Goal: Find specific page/section: Find specific page/section

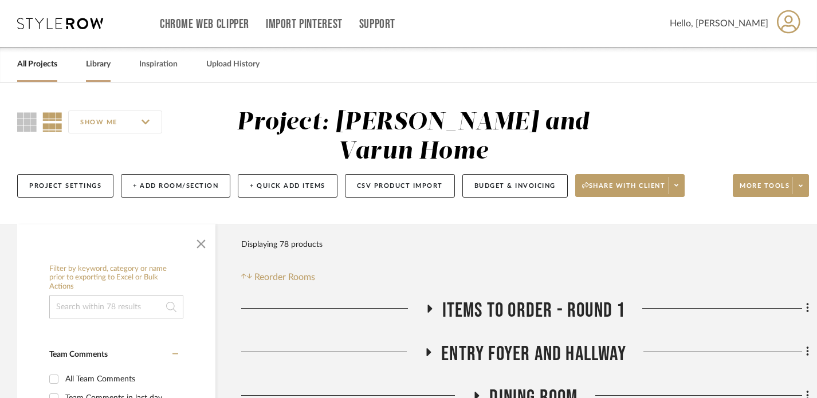
click at [95, 62] on link "Library" at bounding box center [98, 64] width 25 height 15
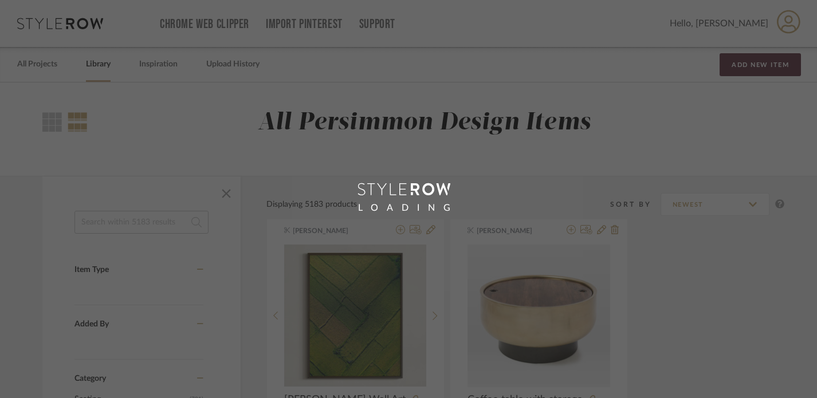
click at [29, 64] on div "LOADING" at bounding box center [408, 199] width 817 height 398
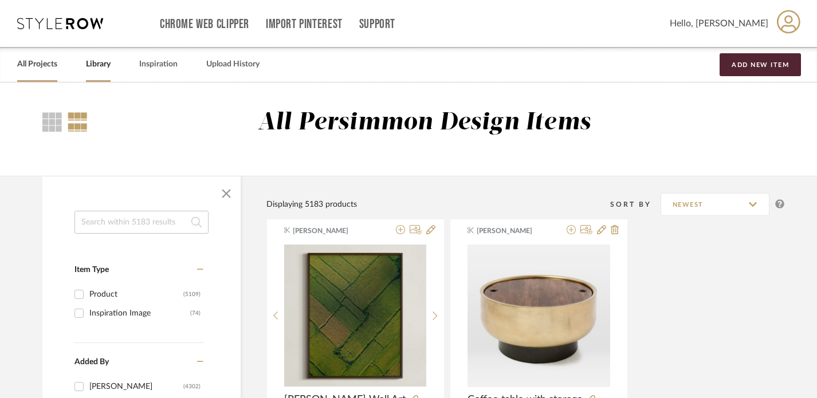
click at [39, 68] on link "All Projects" at bounding box center [37, 64] width 40 height 15
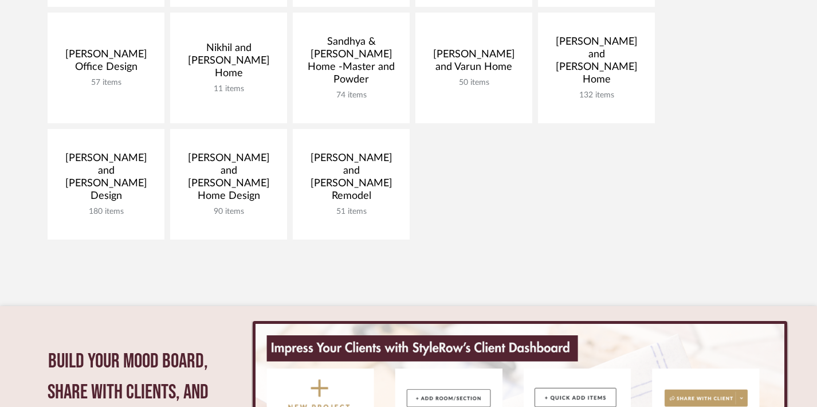
scroll to position [389, 0]
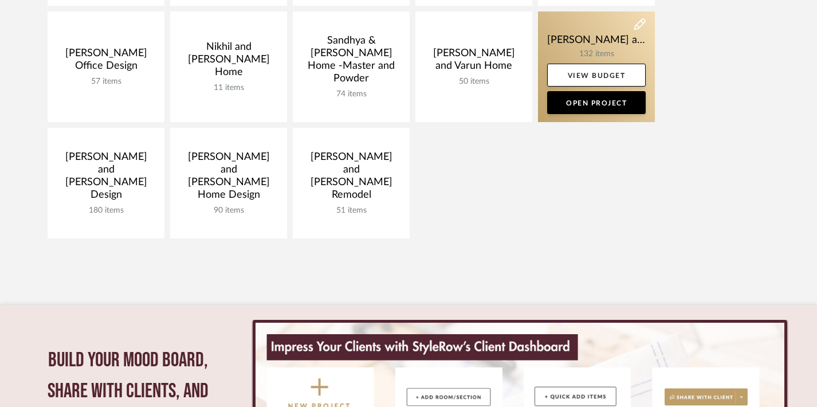
click at [590, 38] on link at bounding box center [596, 66] width 117 height 111
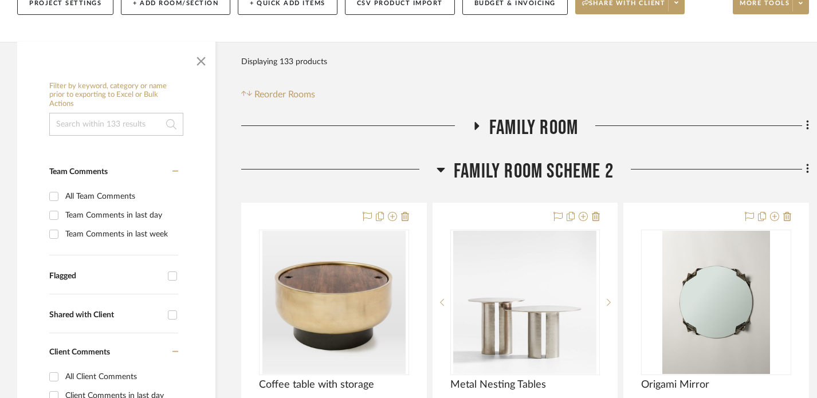
scroll to position [213, 0]
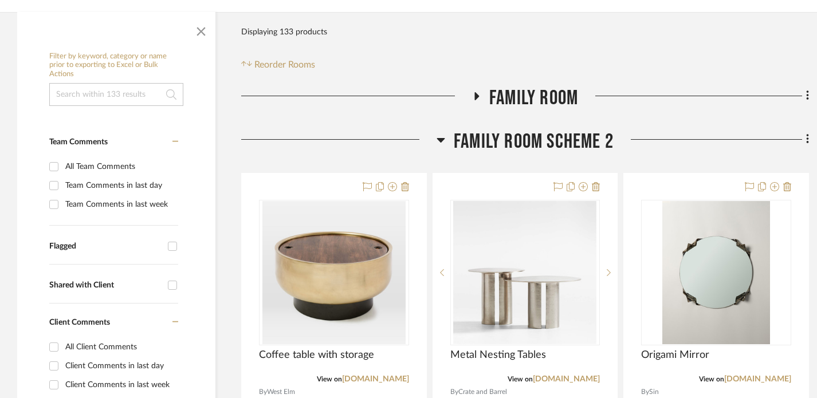
click at [473, 100] on fa-icon at bounding box center [476, 100] width 9 height 17
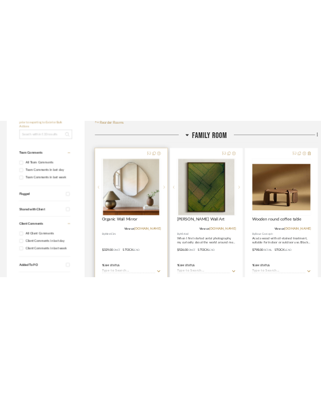
scroll to position [299, 0]
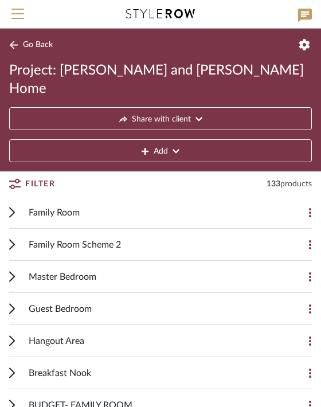
click at [9, 207] on icon at bounding box center [12, 212] width 6 height 11
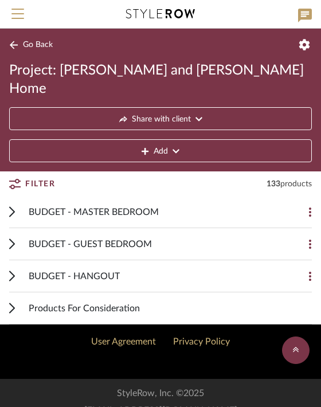
scroll to position [4587, 0]
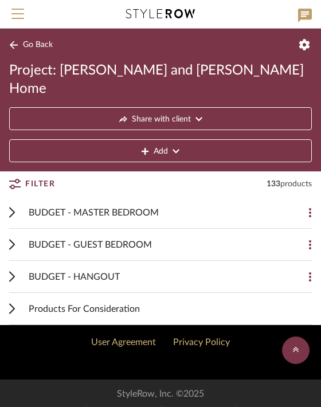
click at [14, 303] on icon at bounding box center [12, 308] width 6 height 11
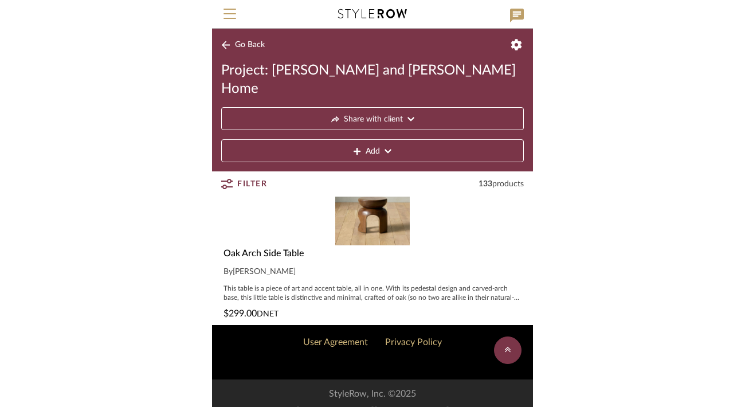
scroll to position [4581, 0]
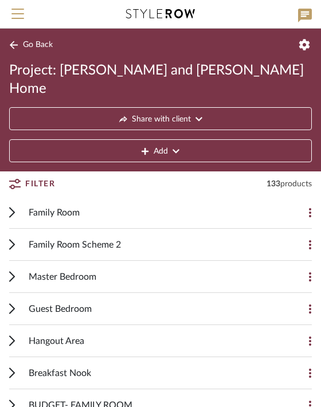
click at [14, 207] on icon at bounding box center [12, 212] width 6 height 11
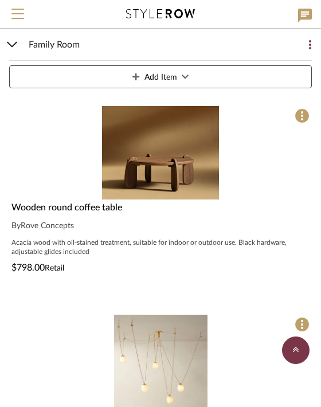
scroll to position [617, 0]
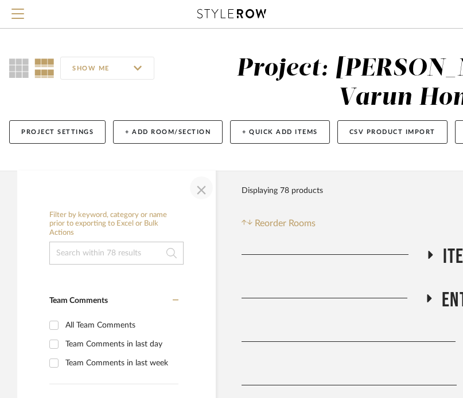
click at [201, 190] on span "button" at bounding box center [201, 188] width 28 height 28
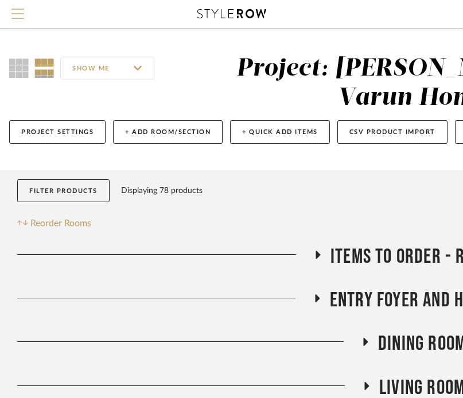
click at [22, 15] on span "Menu" at bounding box center [17, 17] width 13 height 17
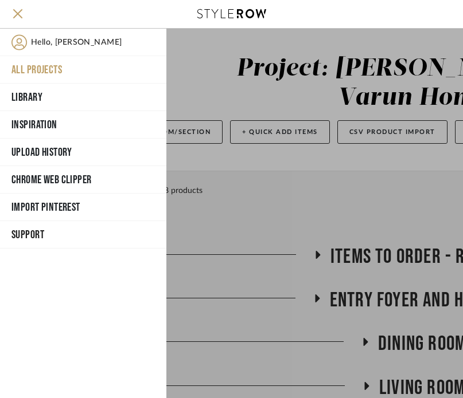
click at [34, 63] on button "All Projects" at bounding box center [83, 70] width 166 height 28
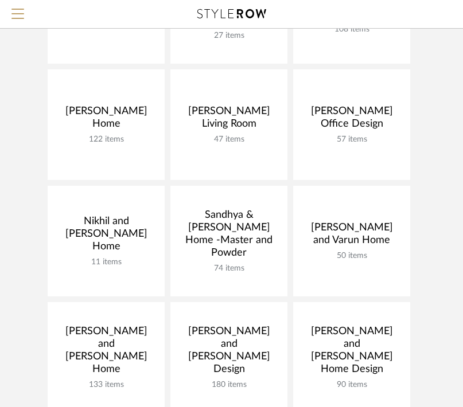
scroll to position [218, 0]
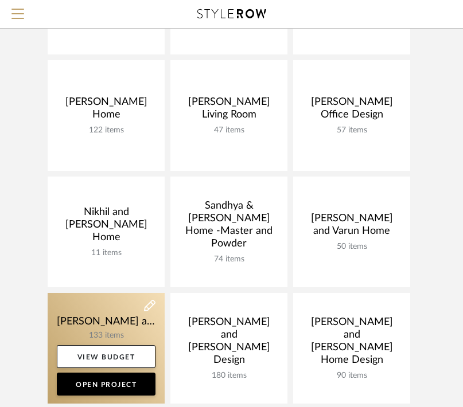
click at [138, 322] on link at bounding box center [106, 348] width 117 height 111
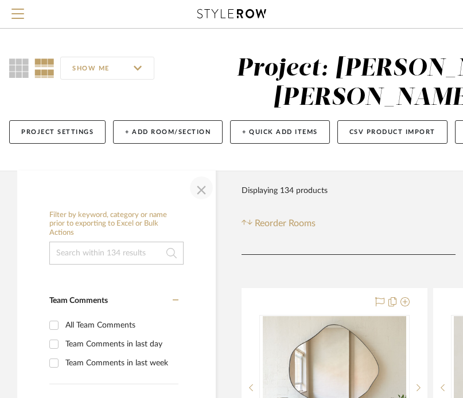
click at [197, 191] on span "button" at bounding box center [201, 188] width 28 height 28
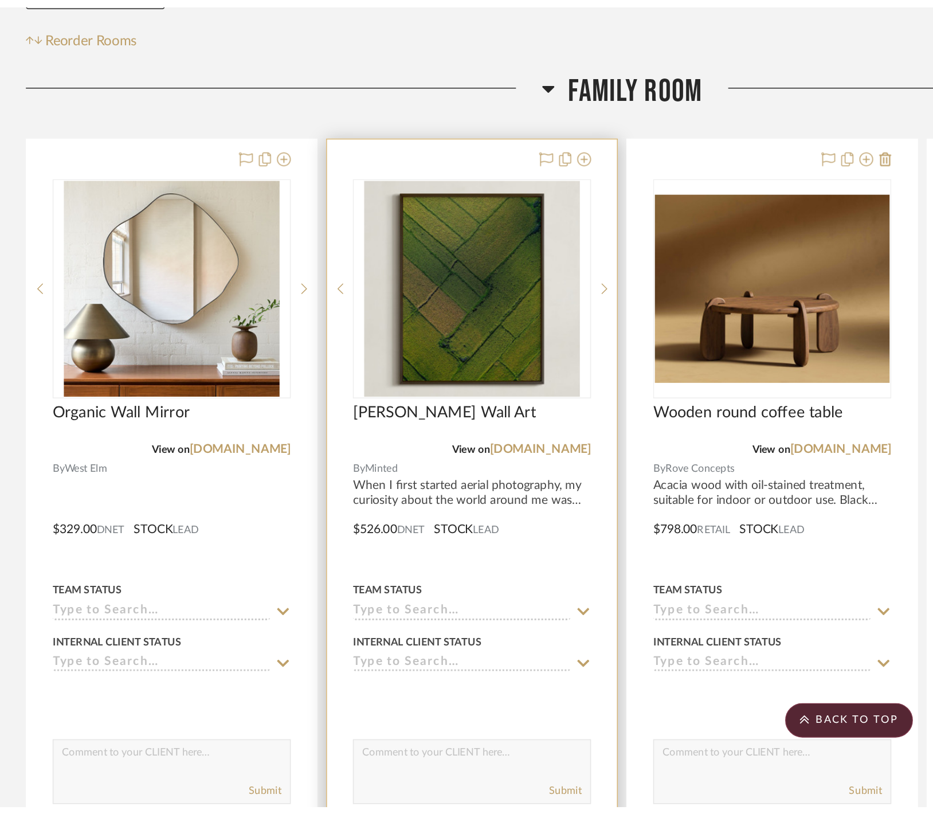
scroll to position [256, 0]
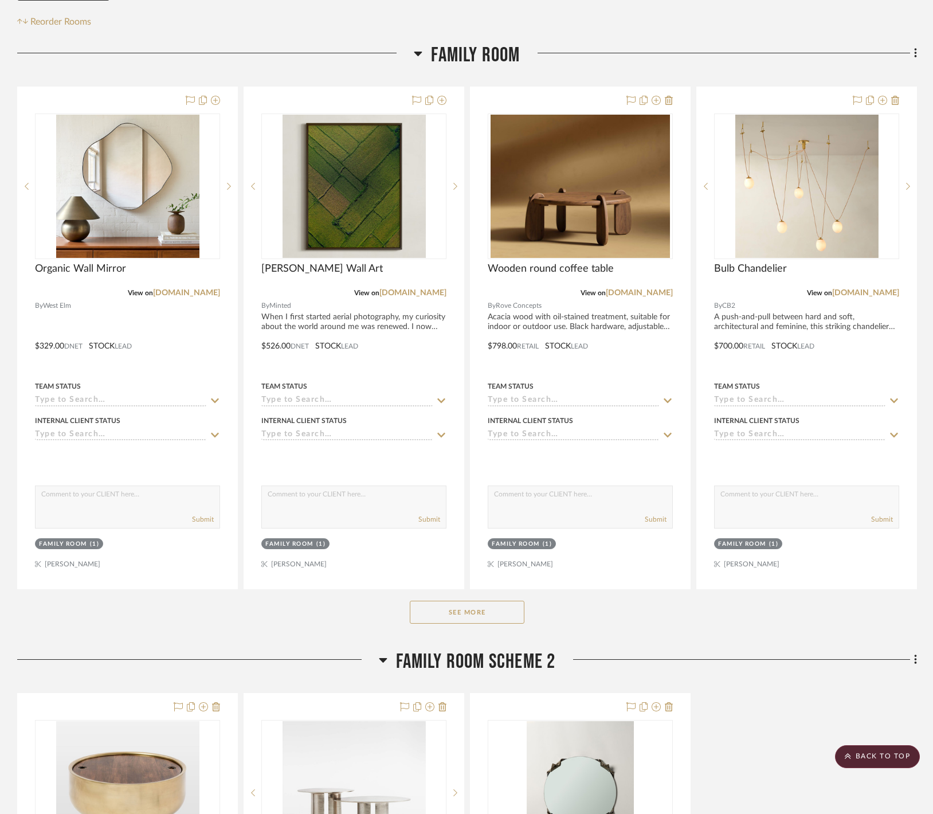
click at [449, 406] on button "See More" at bounding box center [467, 612] width 115 height 23
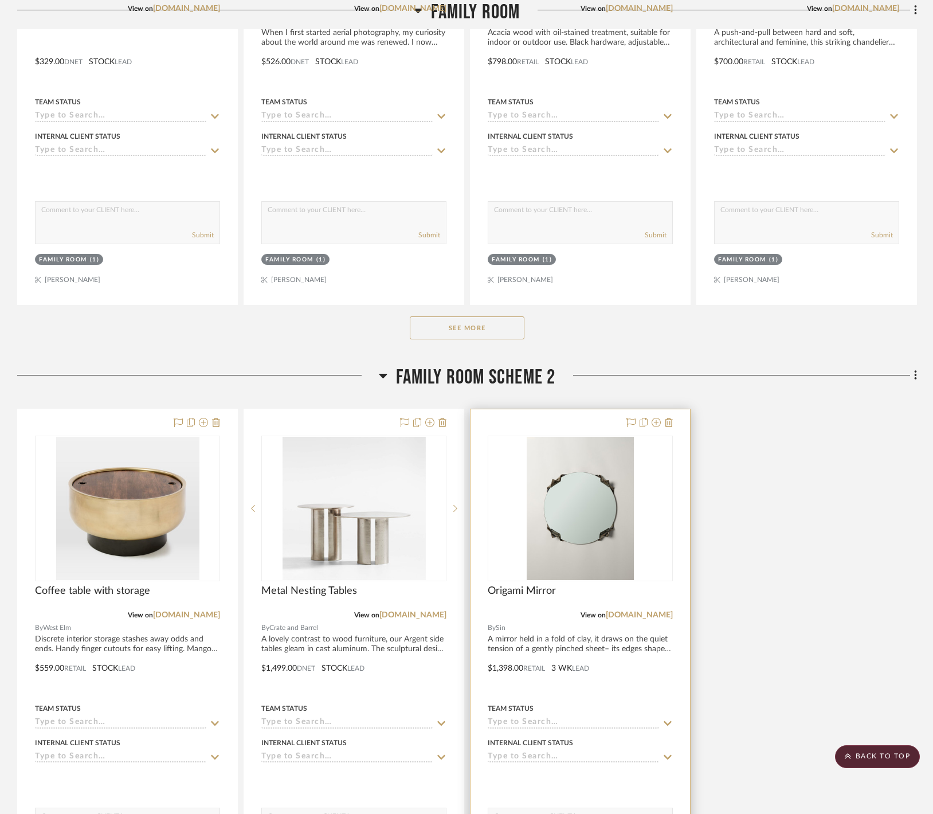
scroll to position [499, 0]
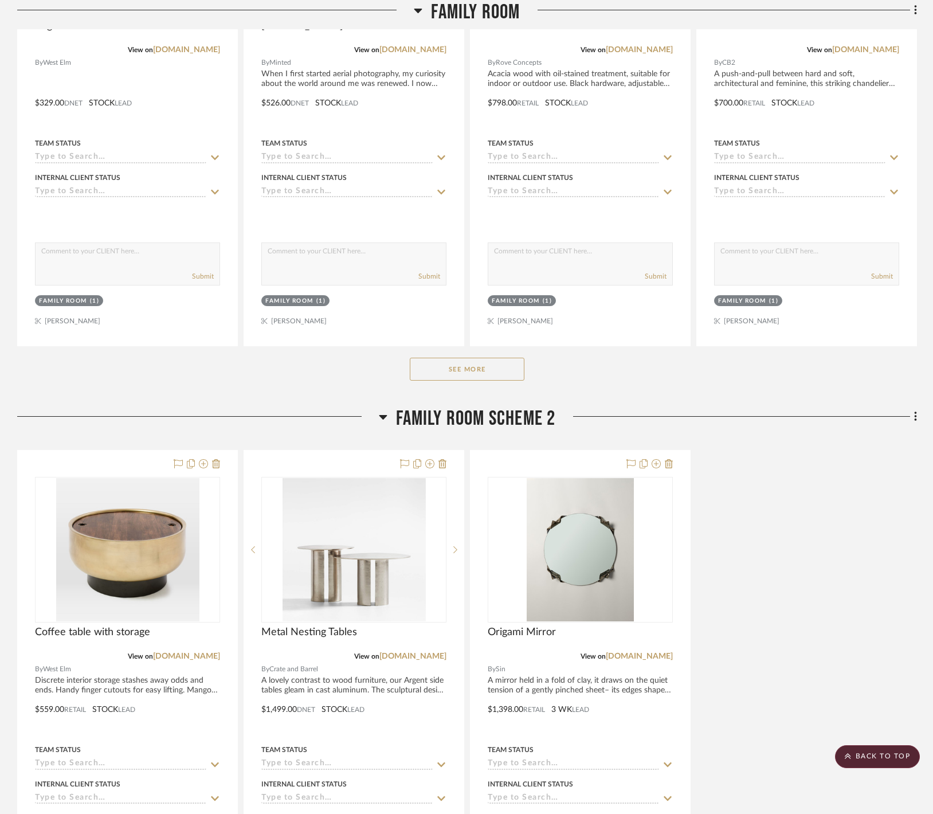
click at [471, 381] on button "See More" at bounding box center [467, 369] width 115 height 23
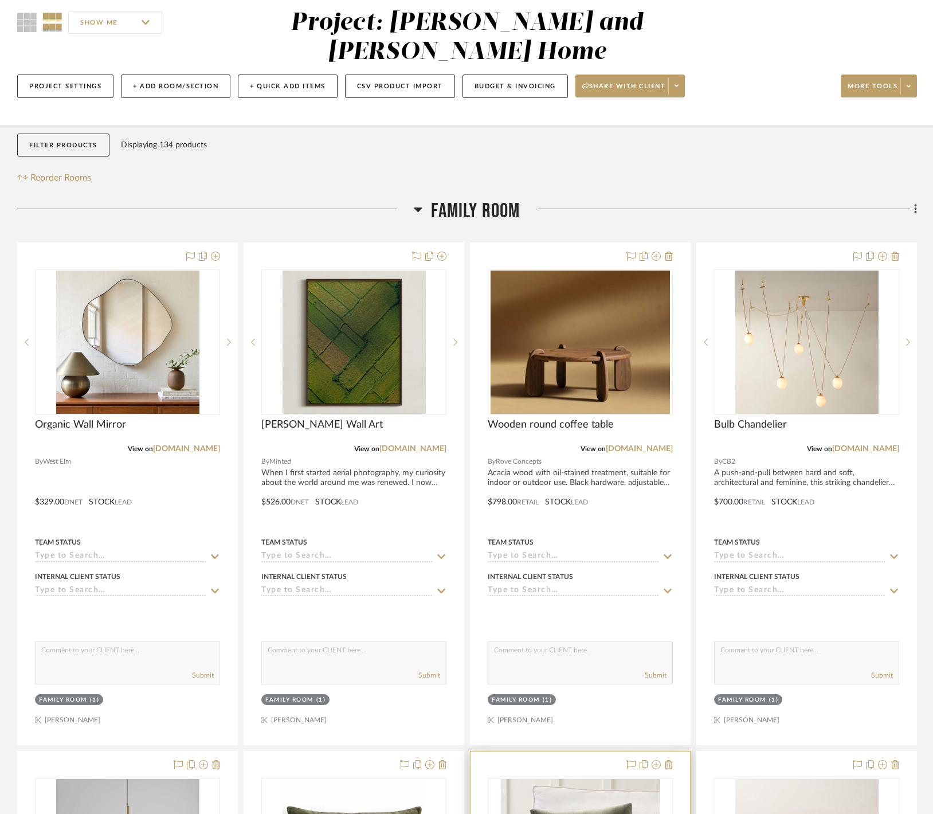
scroll to position [107, 0]
